Goal: Task Accomplishment & Management: Manage account settings

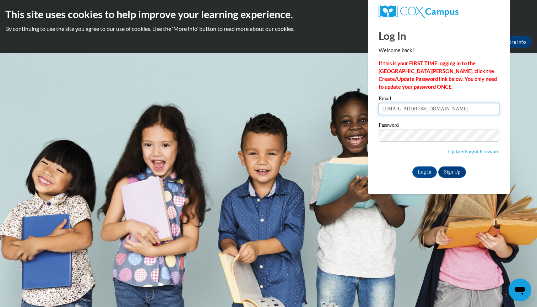
type input "[EMAIL_ADDRESS][DOMAIN_NAME]"
click at [423, 172] on input "Log In" at bounding box center [424, 171] width 25 height 11
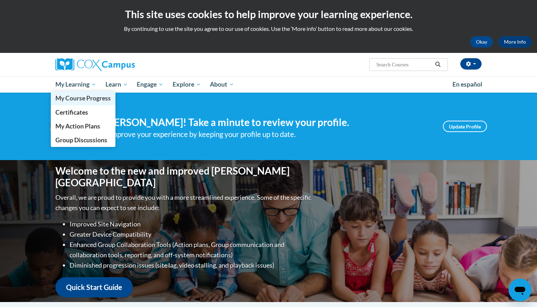
click at [77, 96] on span "My Course Progress" at bounding box center [82, 97] width 55 height 7
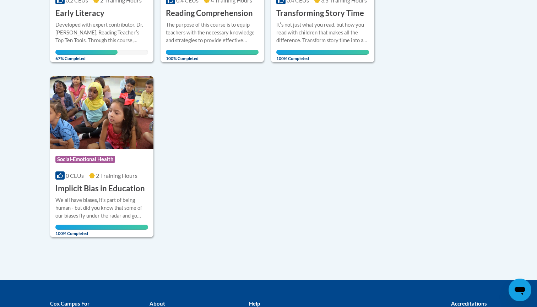
scroll to position [285, 0]
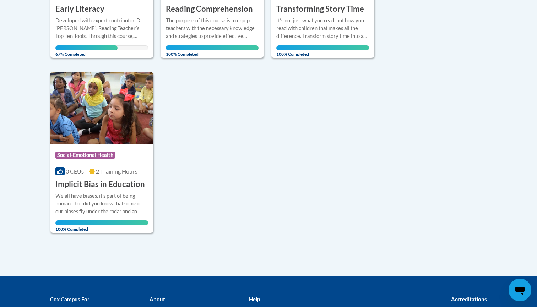
click at [97, 26] on div "Developed with expert contributor, Dr. Deborah Glaser, Reading Teacherʹs Top Te…" at bounding box center [101, 28] width 93 height 23
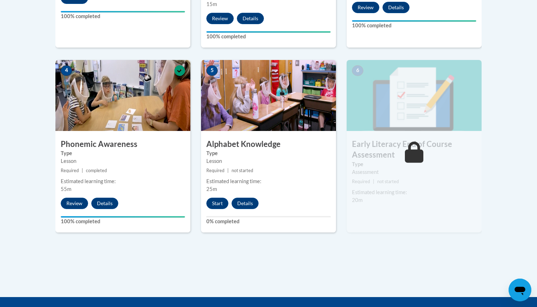
scroll to position [377, 0]
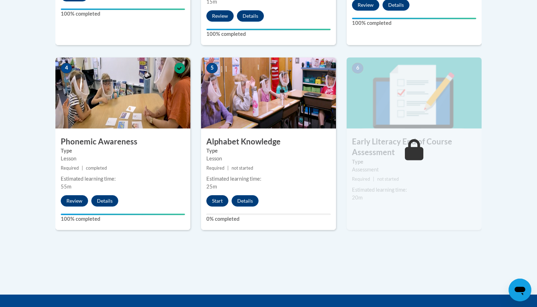
click at [218, 204] on button "Start" at bounding box center [217, 200] width 22 height 11
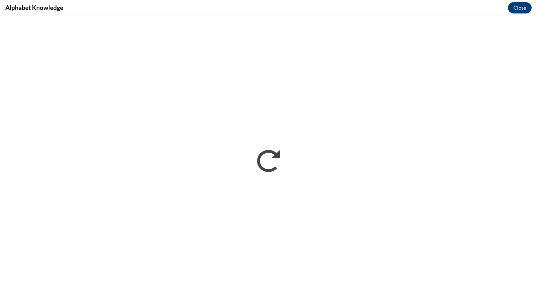
scroll to position [0, 0]
